Goal: Task Accomplishment & Management: Complete application form

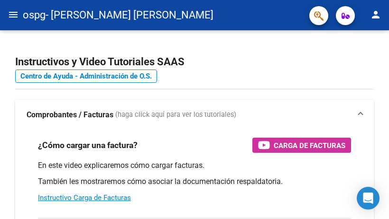
click at [8, 17] on mat-icon "menu" at bounding box center [13, 14] width 11 height 11
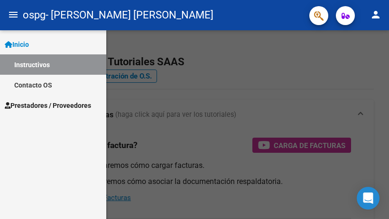
click at [57, 101] on span "Prestadores / Proveedores" at bounding box center [48, 105] width 86 height 10
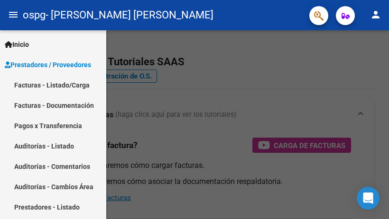
click at [77, 87] on link "Facturas - Listado/Carga" at bounding box center [53, 85] width 106 height 20
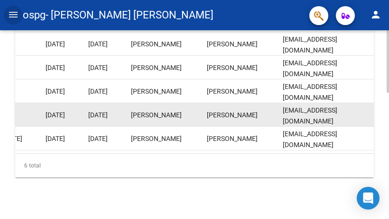
scroll to position [379, 0]
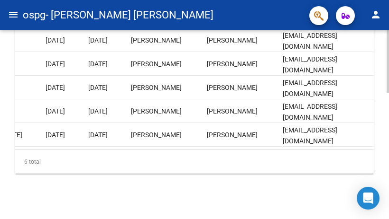
drag, startPoint x: 309, startPoint y: 153, endPoint x: 278, endPoint y: 156, distance: 31.9
click at [278, 156] on div "6 total" at bounding box center [194, 162] width 358 height 24
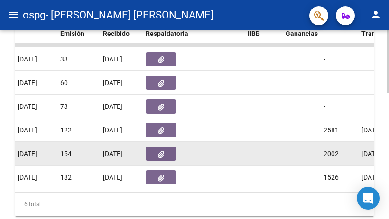
scroll to position [0, 484]
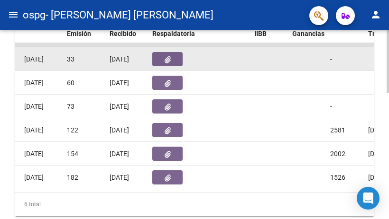
click at [171, 62] on button "button" at bounding box center [167, 59] width 30 height 14
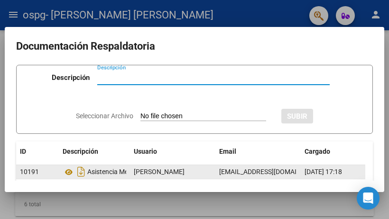
scroll to position [0, 0]
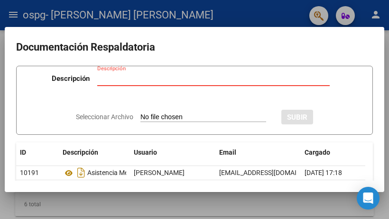
click at [292, 14] on div at bounding box center [194, 109] width 389 height 219
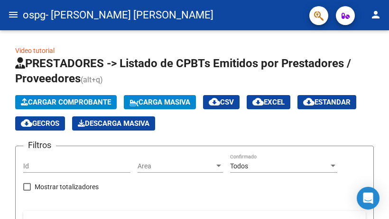
click at [6, 10] on button "menu" at bounding box center [13, 15] width 19 height 19
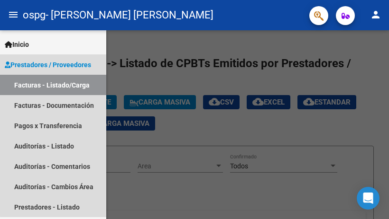
click at [59, 84] on link "Facturas - Listado/Carga" at bounding box center [53, 85] width 106 height 20
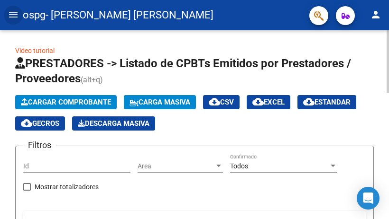
click at [66, 104] on span "Cargar Comprobante" at bounding box center [66, 102] width 90 height 9
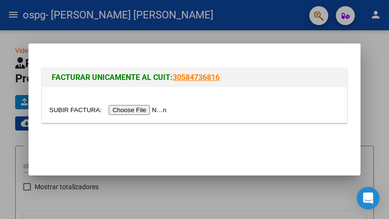
click at [132, 113] on input "file" at bounding box center [109, 110] width 120 height 10
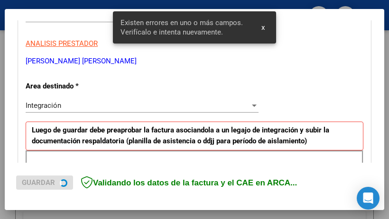
scroll to position [258, 0]
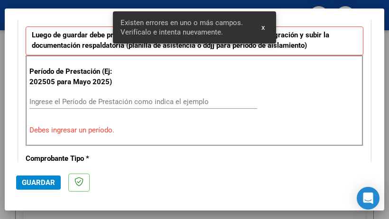
click at [146, 104] on input "Ingrese el Período de Prestación como indica el ejemplo" at bounding box center [142, 102] width 227 height 9
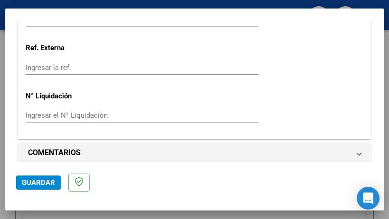
scroll to position [718, 0]
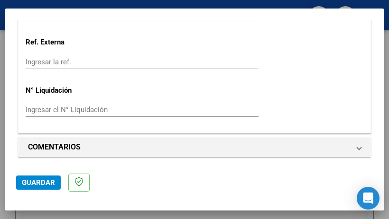
type input "202509"
click at [46, 181] on span "Guardar" at bounding box center [38, 183] width 33 height 9
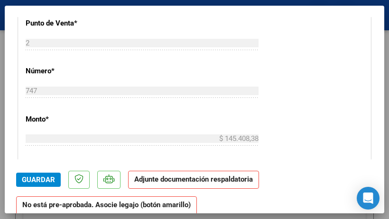
scroll to position [426, 0]
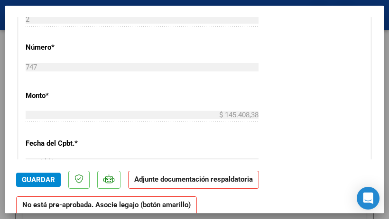
click at [185, 182] on strong "Adjunte documentación respaldatoria" at bounding box center [193, 179] width 118 height 9
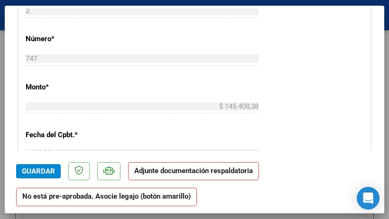
scroll to position [19, 0]
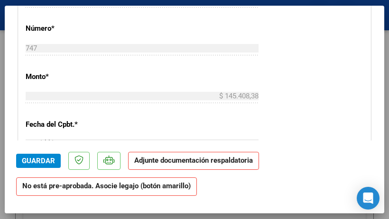
click at [175, 159] on strong "Adjunte documentación respaldatoria" at bounding box center [193, 160] width 118 height 9
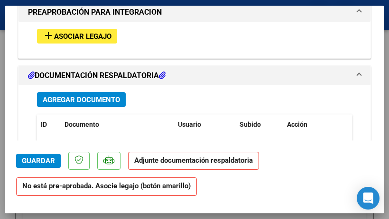
scroll to position [770, 0]
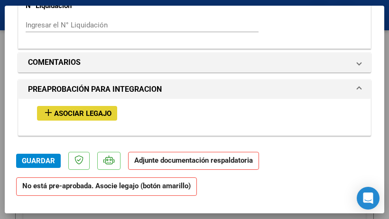
click at [78, 111] on span "Asociar Legajo" at bounding box center [82, 113] width 57 height 9
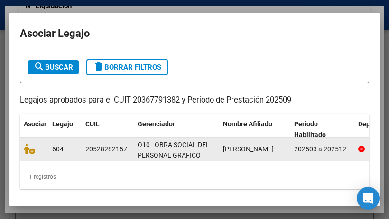
scroll to position [82, 0]
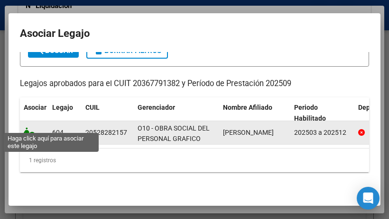
click at [27, 128] on icon at bounding box center [29, 132] width 11 height 10
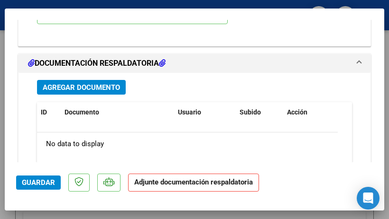
scroll to position [985, 0]
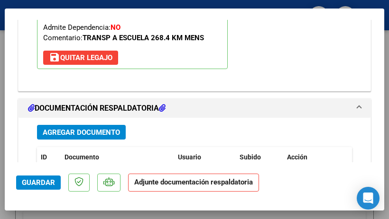
click at [92, 128] on span "Agregar Documento" at bounding box center [81, 132] width 77 height 9
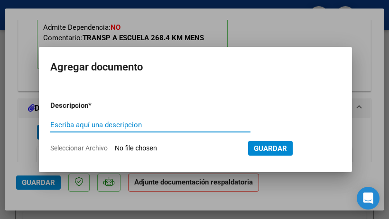
click at [117, 126] on input "Escriba aquí una descripcion" at bounding box center [150, 125] width 200 height 9
type input "asistencia mensual [DATE]"
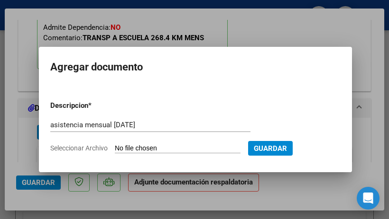
click at [226, 149] on input "Seleccionar Archivo" at bounding box center [178, 149] width 126 height 9
type input "C:\fakepath\planilla asistencia mensual Santino126.pdf"
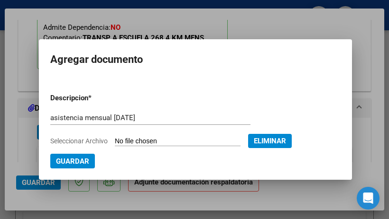
click at [79, 163] on span "Guardar" at bounding box center [72, 161] width 33 height 9
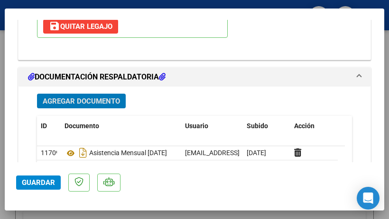
scroll to position [1012, 0]
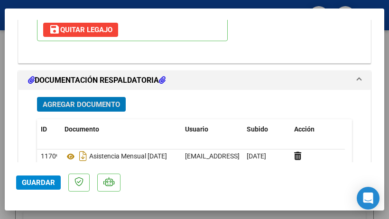
click at [49, 187] on span "Guardar" at bounding box center [38, 183] width 33 height 9
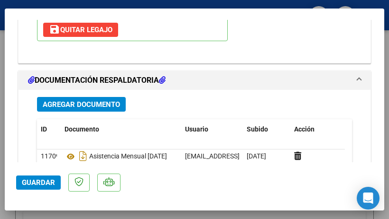
click at [49, 186] on span "Guardar" at bounding box center [38, 183] width 33 height 9
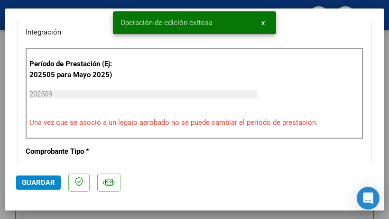
scroll to position [0, 0]
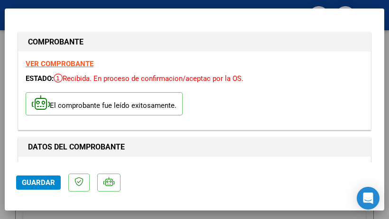
click at [86, 3] on div at bounding box center [194, 109] width 389 height 219
type input "$ 0,00"
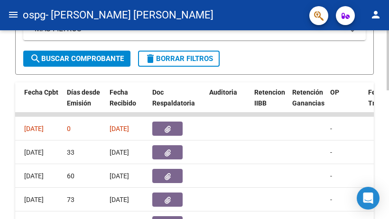
scroll to position [404, 0]
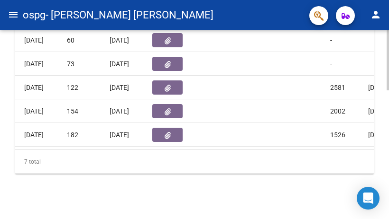
drag, startPoint x: 149, startPoint y: 150, endPoint x: 194, endPoint y: 155, distance: 45.8
click at [194, 155] on div "7 total" at bounding box center [194, 162] width 358 height 24
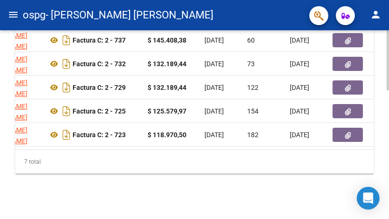
scroll to position [0, 167]
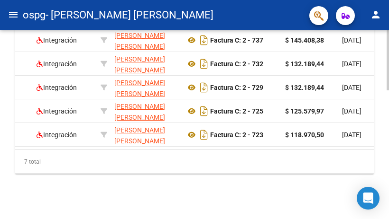
drag, startPoint x: 323, startPoint y: 149, endPoint x: 72, endPoint y: 176, distance: 252.5
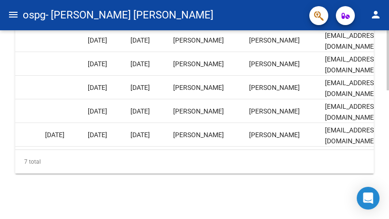
scroll to position [215, 0]
